Goal: Find specific fact

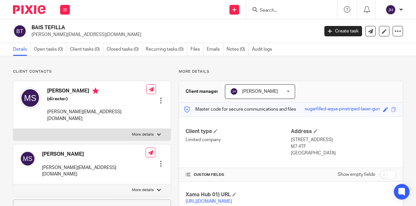
click at [275, 9] on input "Search" at bounding box center [288, 11] width 58 height 6
paste input "CLIMATE SERVICES NW (PROJECTS) LTD"
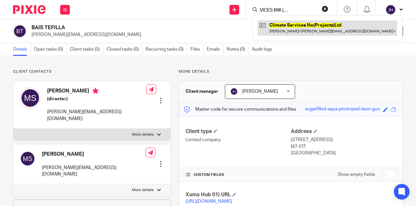
type input "CLIMATE SERVICES NW (PROJECTS) LTD"
click at [289, 22] on link at bounding box center [327, 27] width 139 height 15
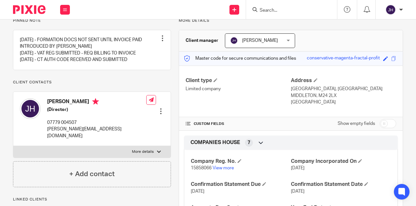
scroll to position [108, 0]
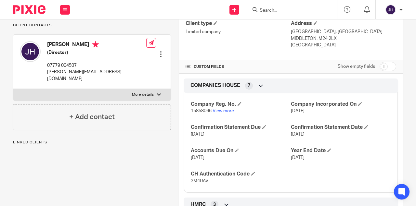
click at [199, 181] on span "2M4UAV" at bounding box center [200, 181] width 18 height 5
click at [194, 183] on p "2M4UAV" at bounding box center [241, 181] width 100 height 6
drag, startPoint x: 194, startPoint y: 183, endPoint x: 194, endPoint y: 178, distance: 4.5
click at [194, 182] on p "2M4UAV" at bounding box center [241, 181] width 100 height 6
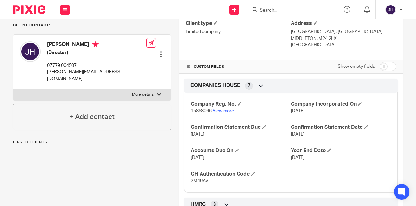
click at [195, 179] on span "2M4UAV" at bounding box center [200, 181] width 18 height 5
copy span "2M4UAV"
